Goal: Task Accomplishment & Management: Use online tool/utility

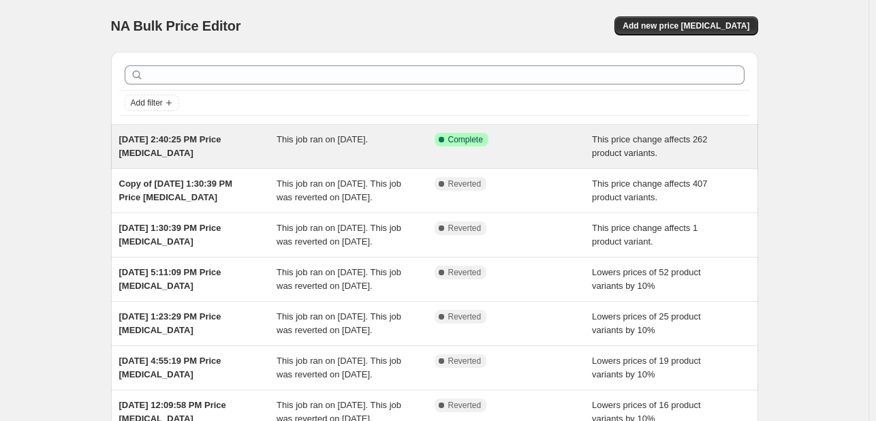
click at [566, 151] on div "Success Complete Complete" at bounding box center [514, 146] width 158 height 27
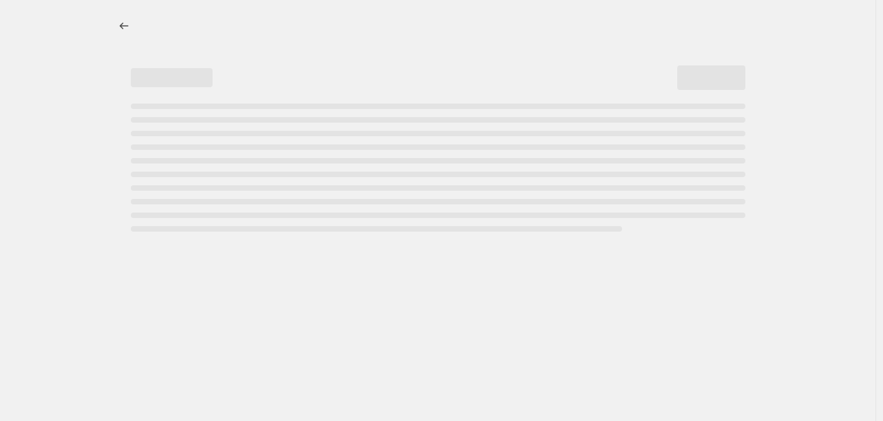
select select "pcap"
select select "no_change"
select select "tag"
select select "product_status"
select select "draft"
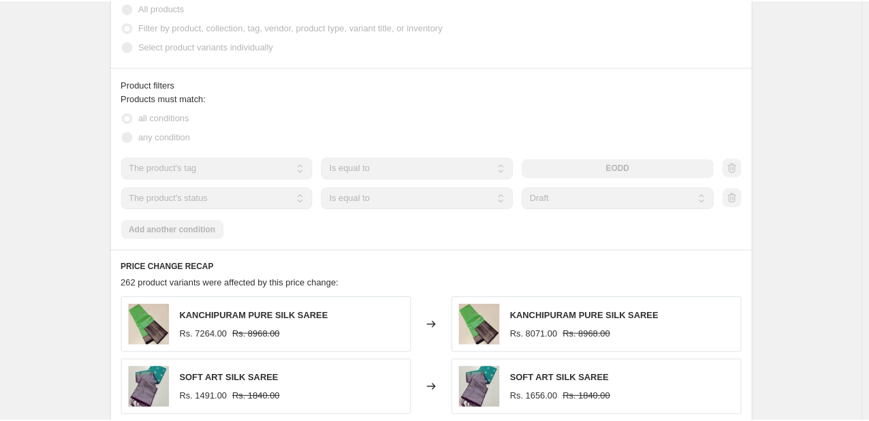
scroll to position [954, 0]
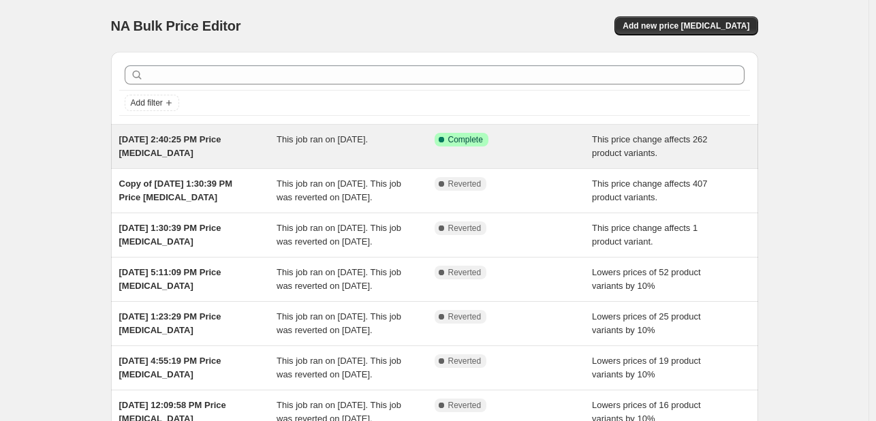
click at [435, 144] on div "This job ran on [DATE]." at bounding box center [356, 146] width 158 height 27
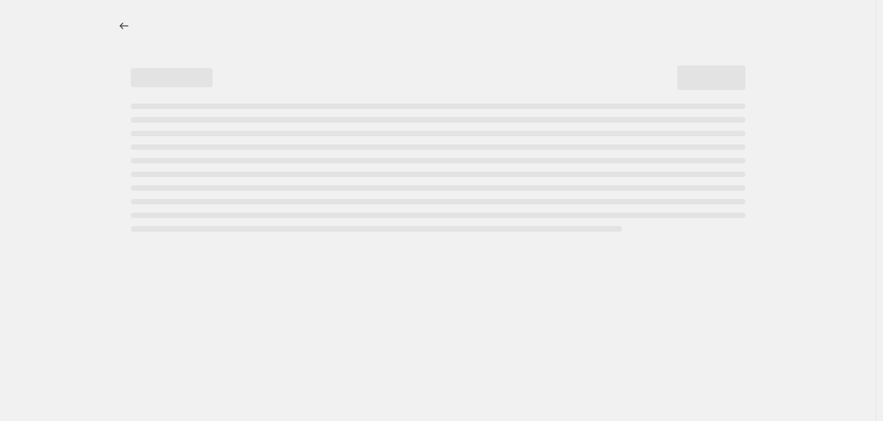
select select "pcap"
select select "no_change"
select select "tag"
select select "product_status"
select select "draft"
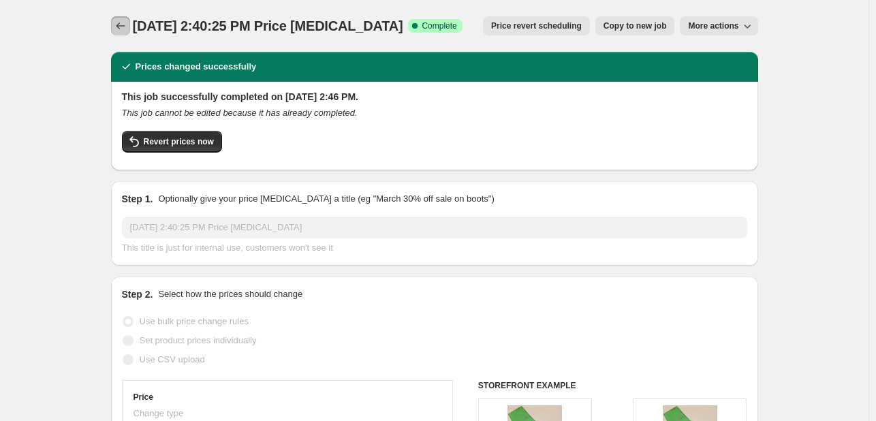
click at [121, 27] on icon "Price change jobs" at bounding box center [121, 26] width 14 height 14
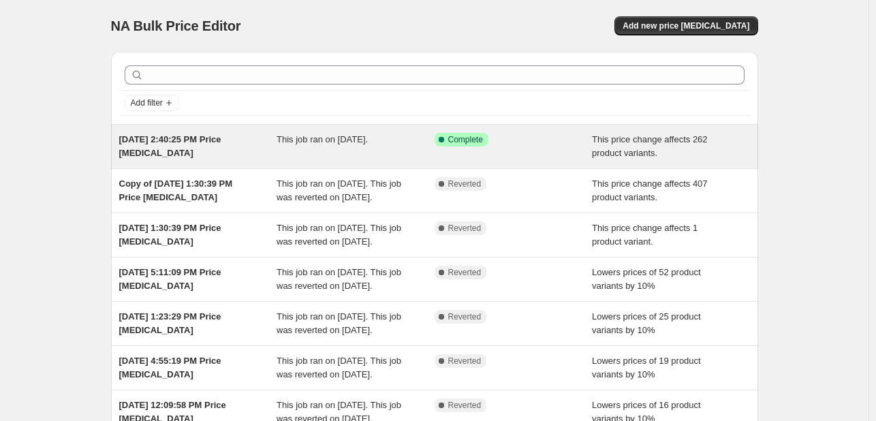
click at [556, 145] on div "Success Complete Complete" at bounding box center [504, 140] width 138 height 14
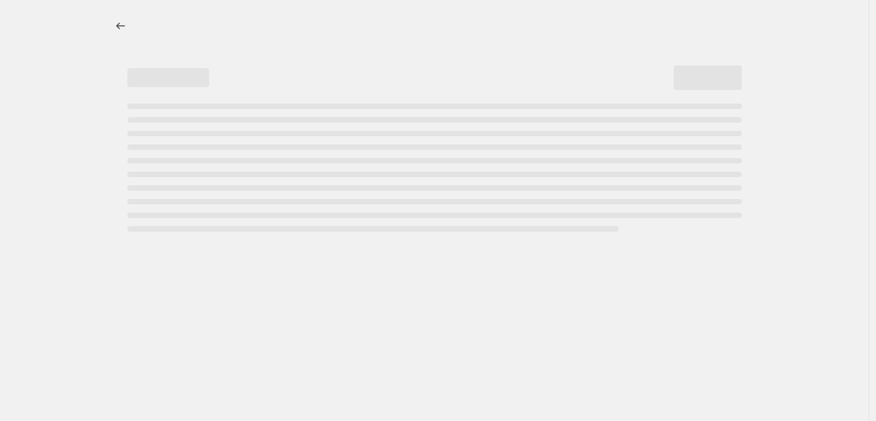
select select "pcap"
select select "no_change"
select select "tag"
select select "product_status"
select select "draft"
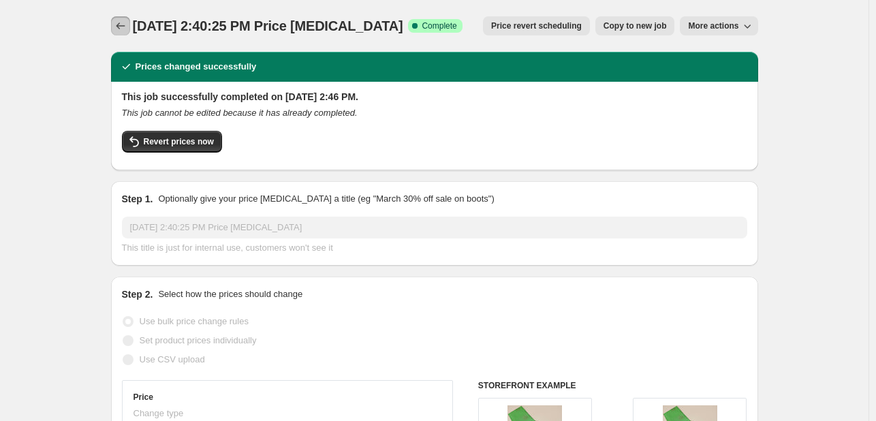
click at [119, 24] on icon "Price change jobs" at bounding box center [121, 26] width 14 height 14
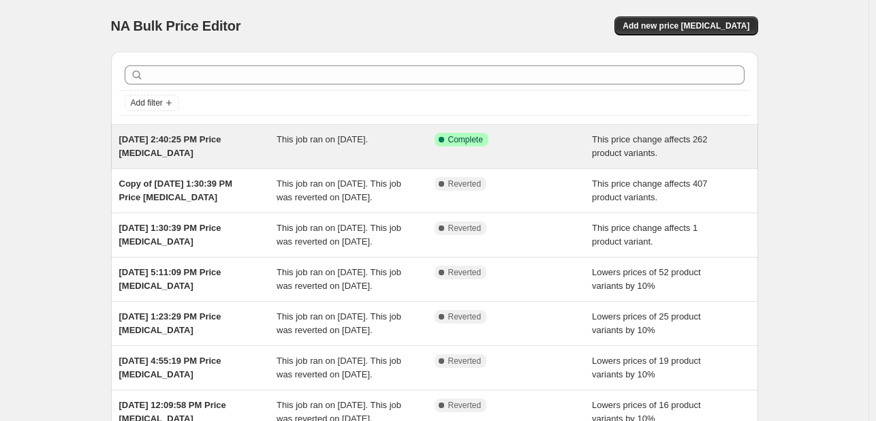
click at [320, 145] on div "This job ran on [DATE]." at bounding box center [356, 146] width 158 height 27
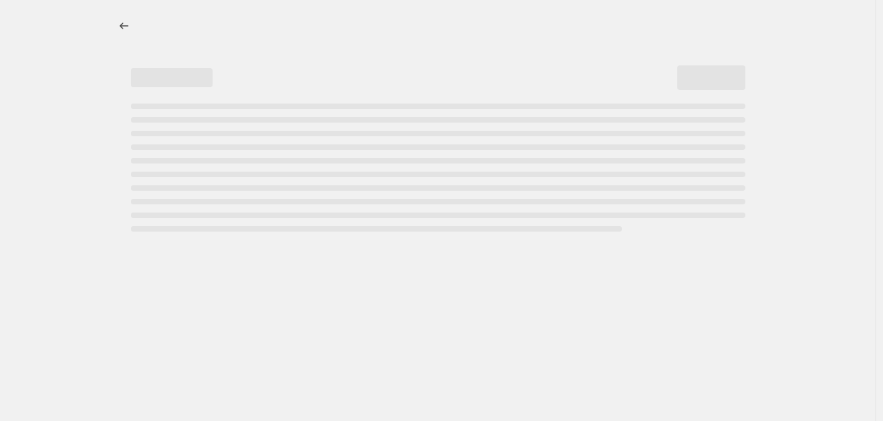
select select "pcap"
select select "no_change"
select select "tag"
select select "product_status"
select select "draft"
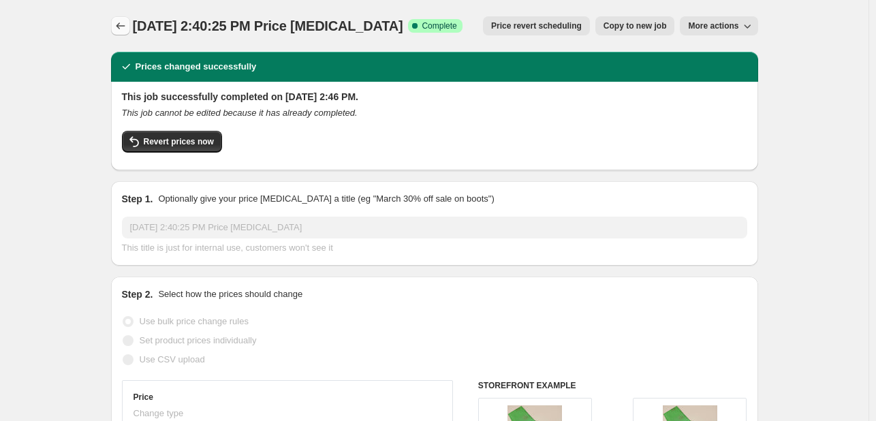
click at [119, 25] on icon "Price change jobs" at bounding box center [121, 26] width 14 height 14
